Goal: Register for event/course

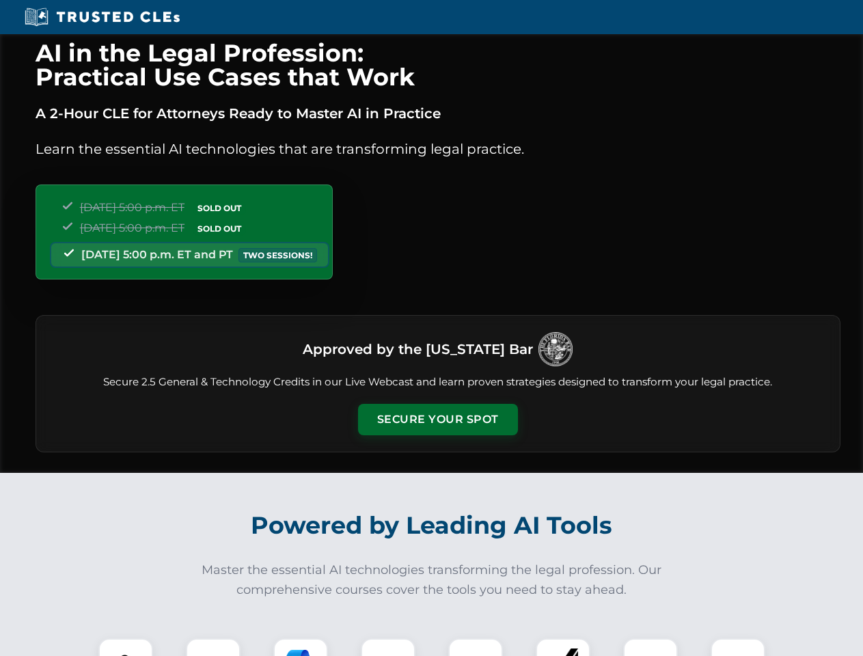
click at [437, 419] on button "Secure Your Spot" at bounding box center [438, 419] width 160 height 31
click at [126, 647] on img at bounding box center [126, 665] width 40 height 40
click at [213, 647] on div at bounding box center [213, 665] width 55 height 55
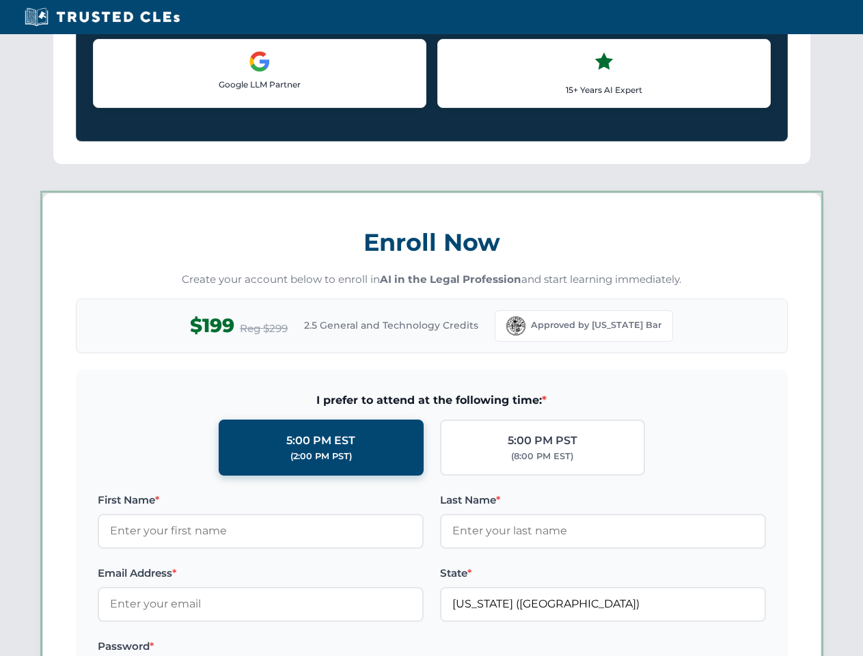
click at [388, 647] on label "Password *" at bounding box center [261, 646] width 326 height 16
